Goal: Task Accomplishment & Management: Use online tool/utility

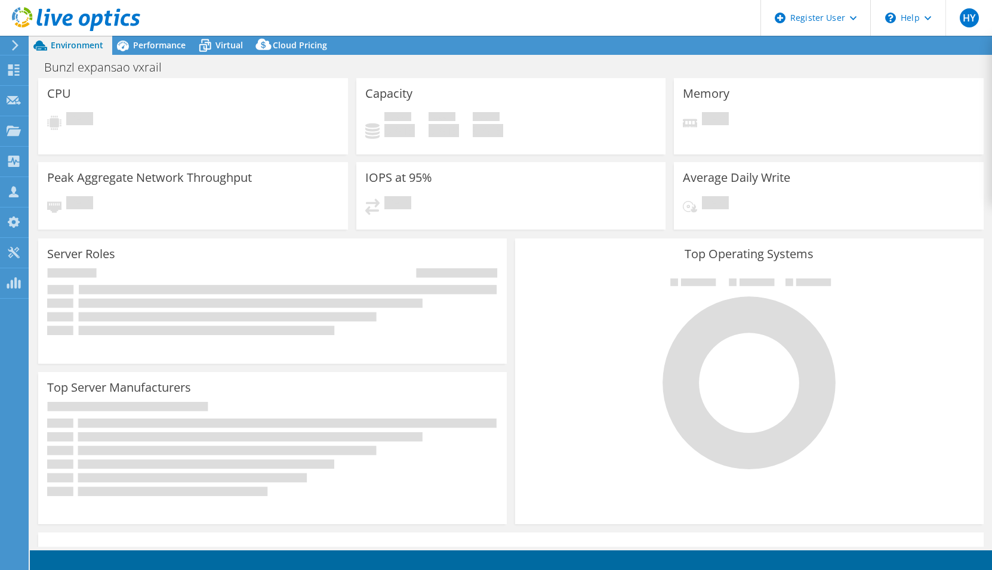
select select "USD"
select select "[GEOGRAPHIC_DATA]"
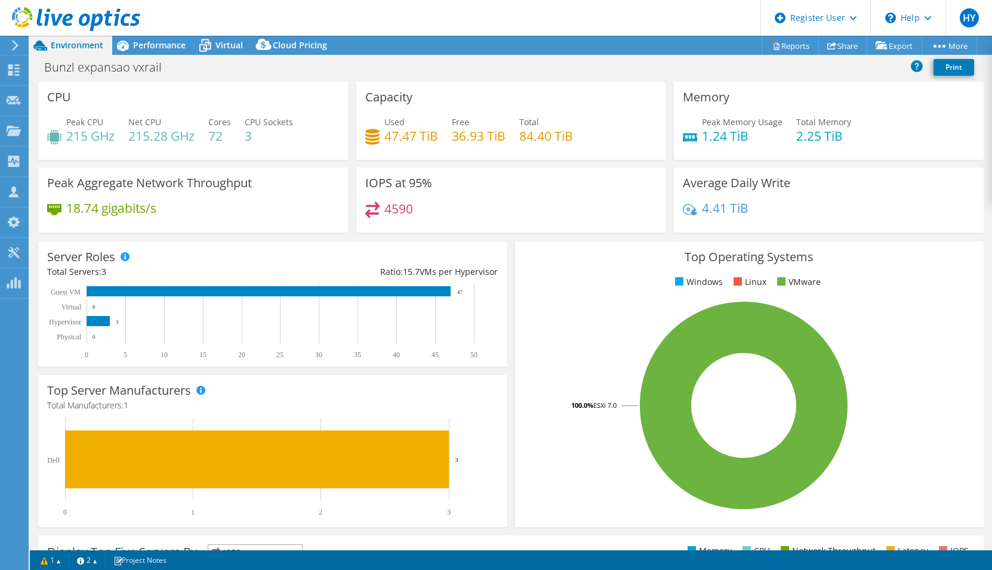
drag, startPoint x: 430, startPoint y: 209, endPoint x: 637, endPoint y: 204, distance: 207.1
click at [430, 209] on div "4590" at bounding box center [511, 215] width 292 height 26
